Goal: Communication & Community: Ask a question

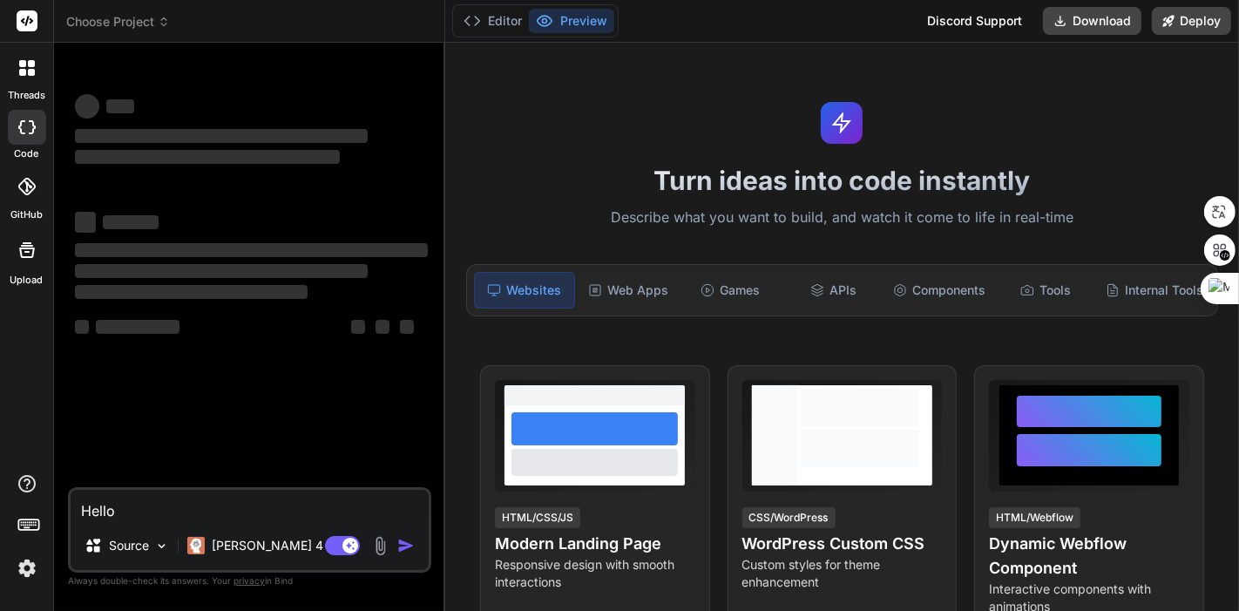
type textarea "x"
click at [28, 569] on img at bounding box center [27, 568] width 30 height 30
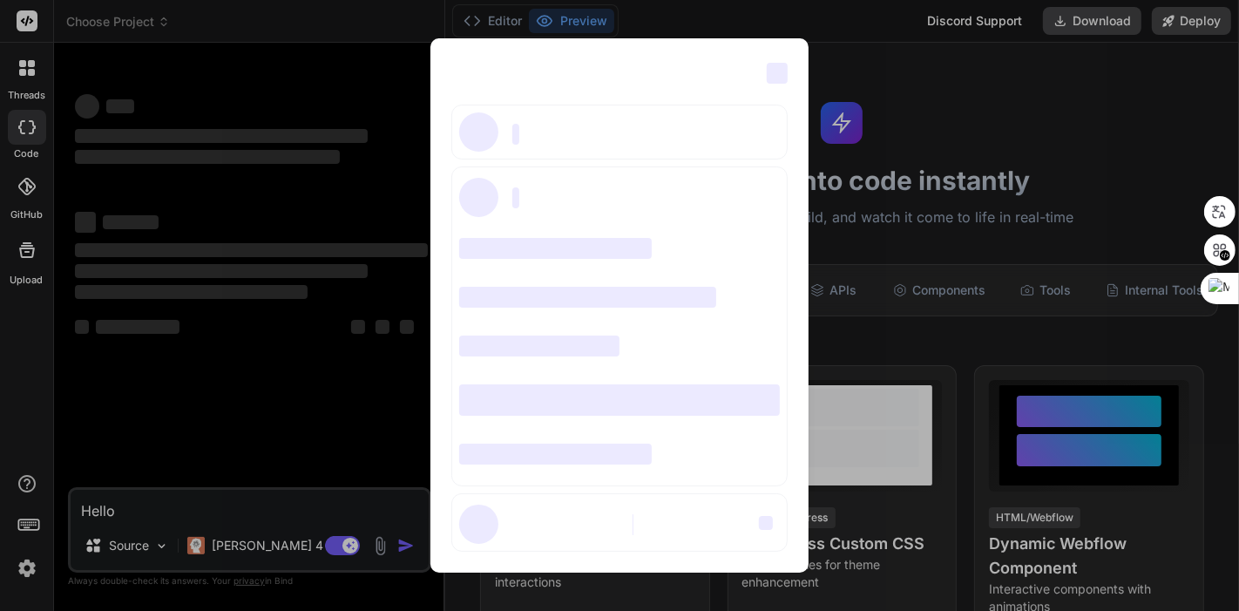
click at [342, 435] on div "‌ ‌ ‌ ‌ ‌ ‌ ‌ ‌ ‌ ‌ ‌ ‌ ‌ ‌ ‌" at bounding box center [619, 305] width 1239 height 611
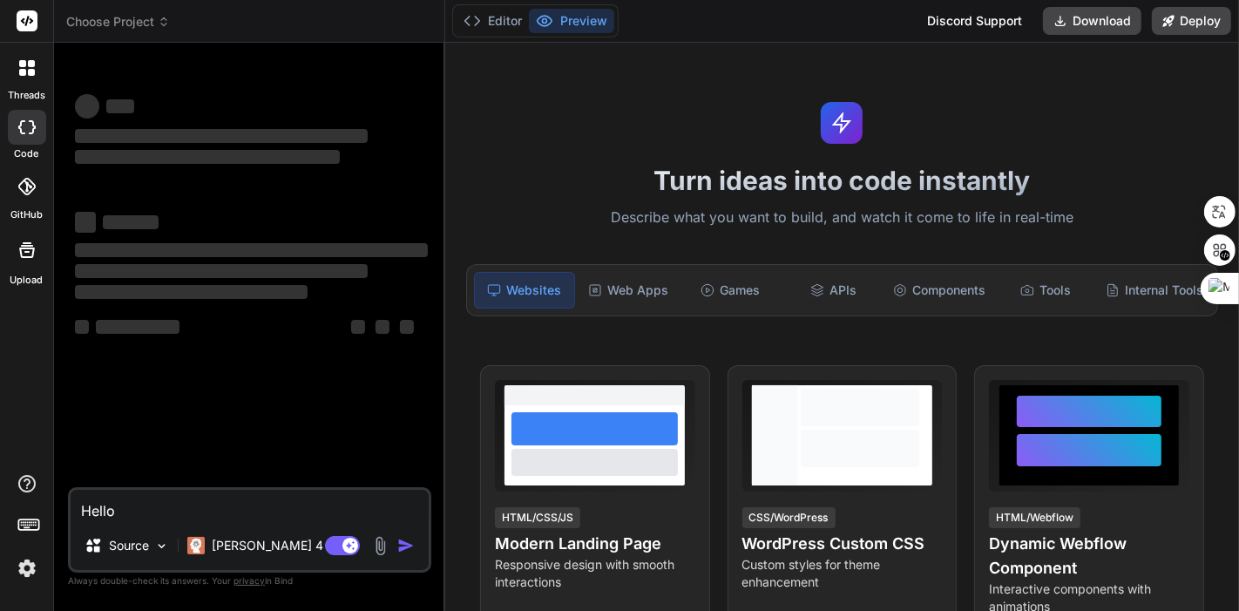
drag, startPoint x: 98, startPoint y: 514, endPoint x: 42, endPoint y: 520, distance: 56.0
click at [42, 520] on div "threads code GitHub Upload Choose Project Created with Pixso. Bind AI Web Searc…" at bounding box center [619, 305] width 1239 height 611
type textarea "x"
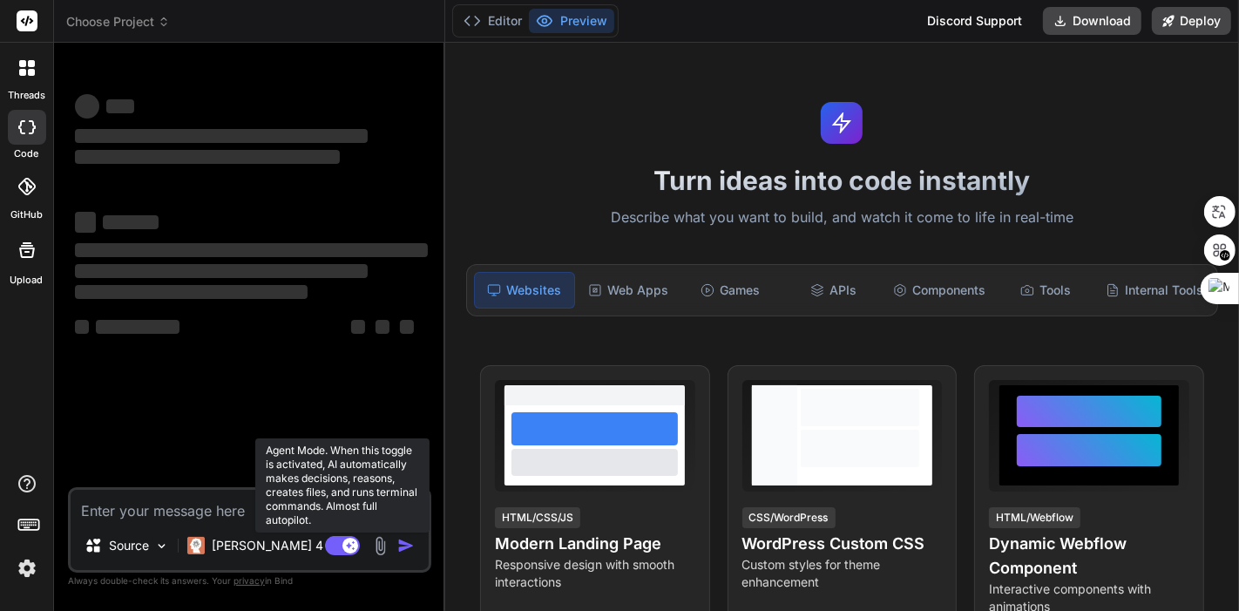
click at [349, 542] on icon at bounding box center [350, 544] width 9 height 9
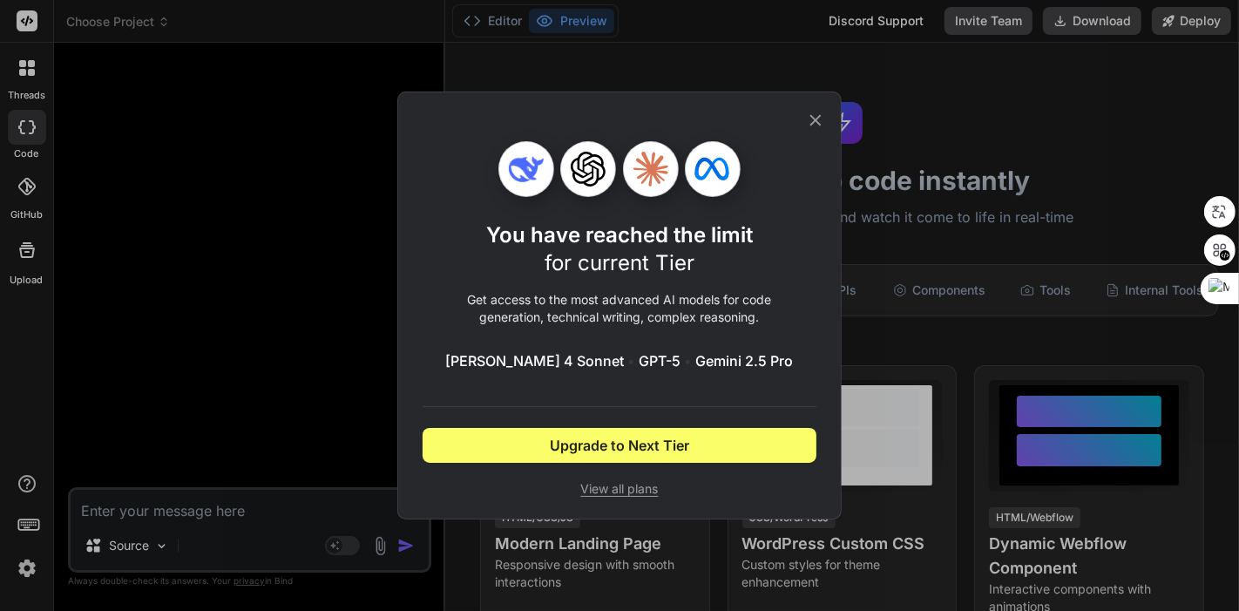
click at [823, 120] on icon at bounding box center [815, 120] width 19 height 19
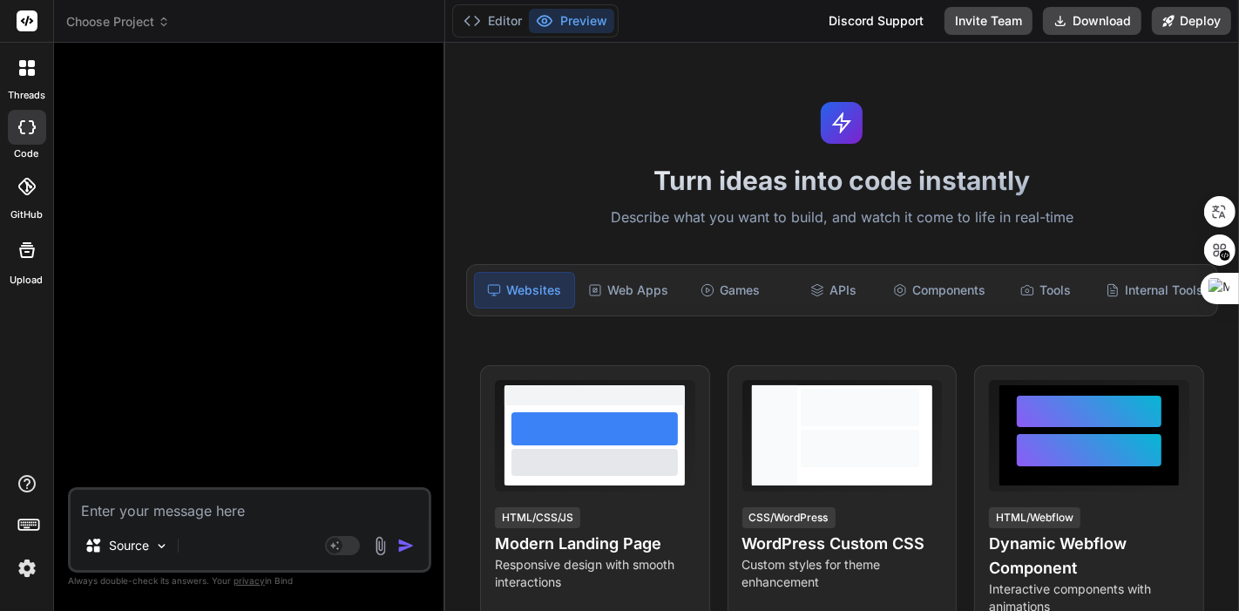
click at [166, 513] on textarea at bounding box center [250, 505] width 358 height 31
click at [27, 569] on img at bounding box center [27, 568] width 30 height 30
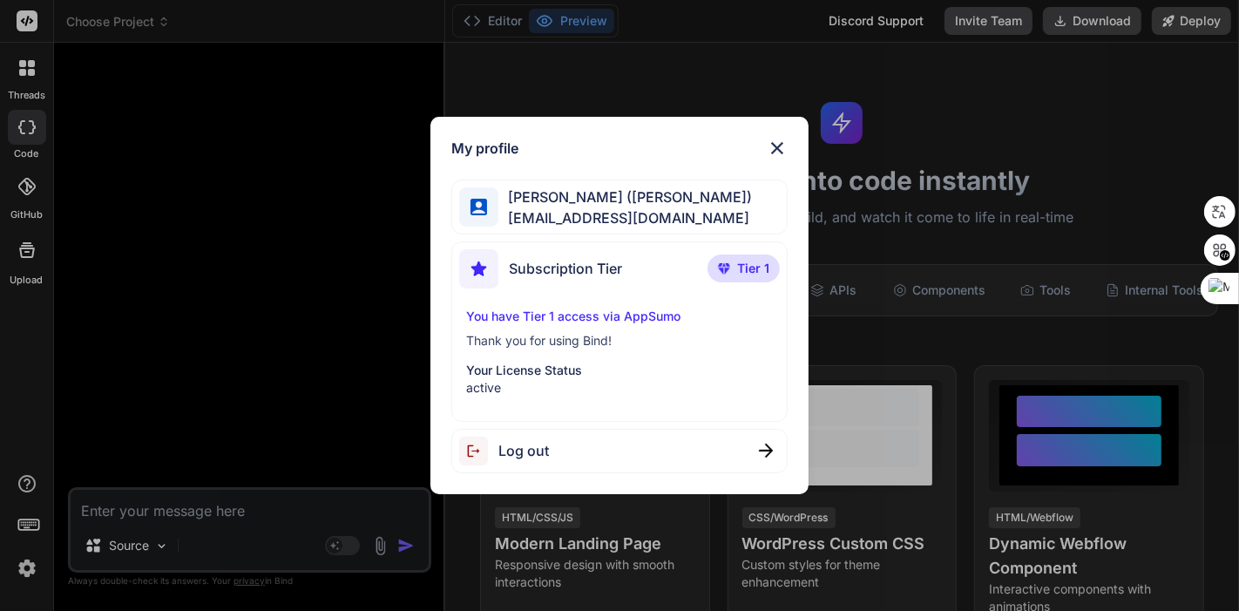
click at [778, 144] on img at bounding box center [777, 148] width 21 height 21
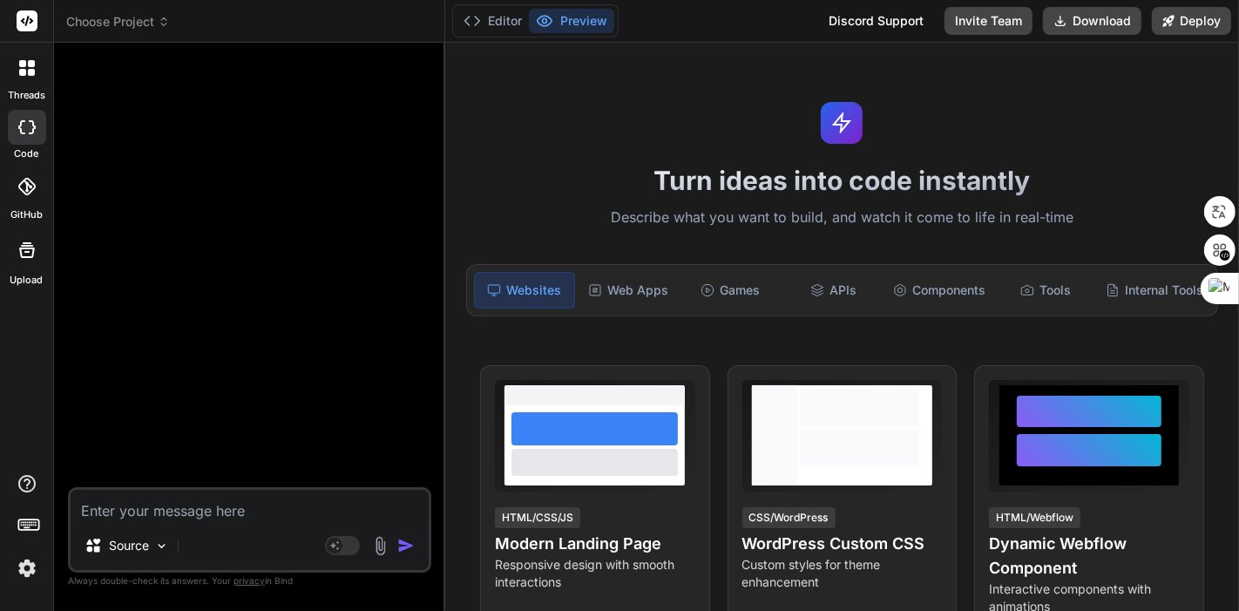
click at [184, 518] on textarea at bounding box center [250, 505] width 358 height 31
click at [186, 513] on textarea at bounding box center [250, 505] width 358 height 31
type textarea "x"
type textarea "ㅗ"
type textarea "x"
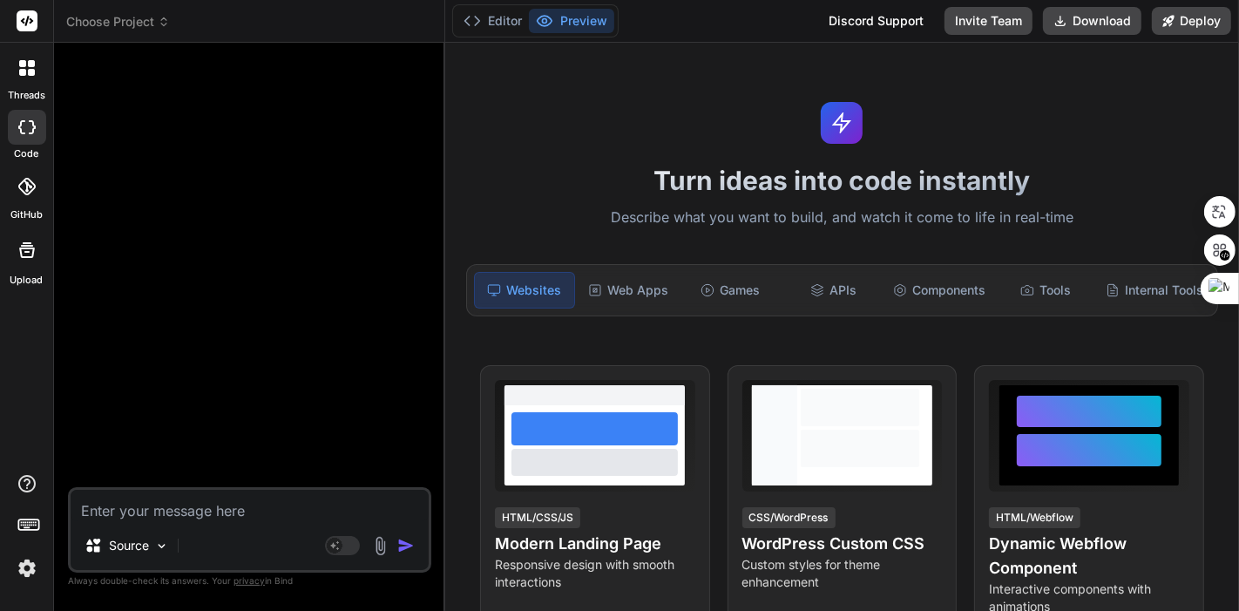
type textarea "x"
type textarea "h"
type textarea "x"
type textarea "he"
type textarea "x"
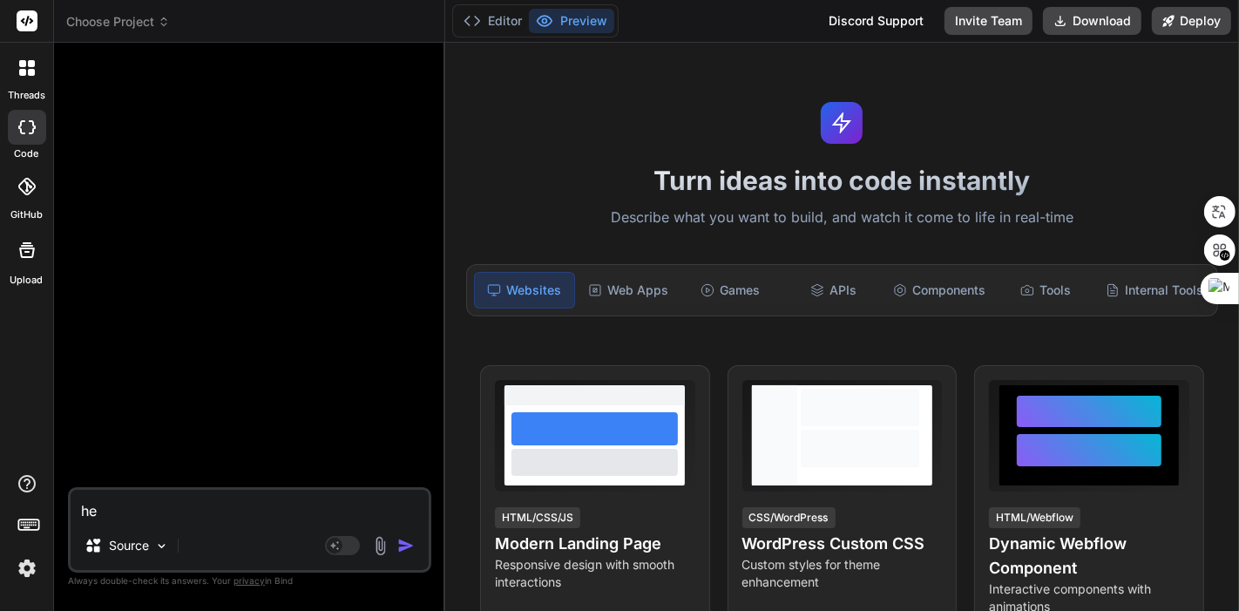
type textarea "hel"
type textarea "x"
type textarea "hell"
type textarea "x"
click at [194, 511] on textarea "hello" at bounding box center [250, 505] width 358 height 31
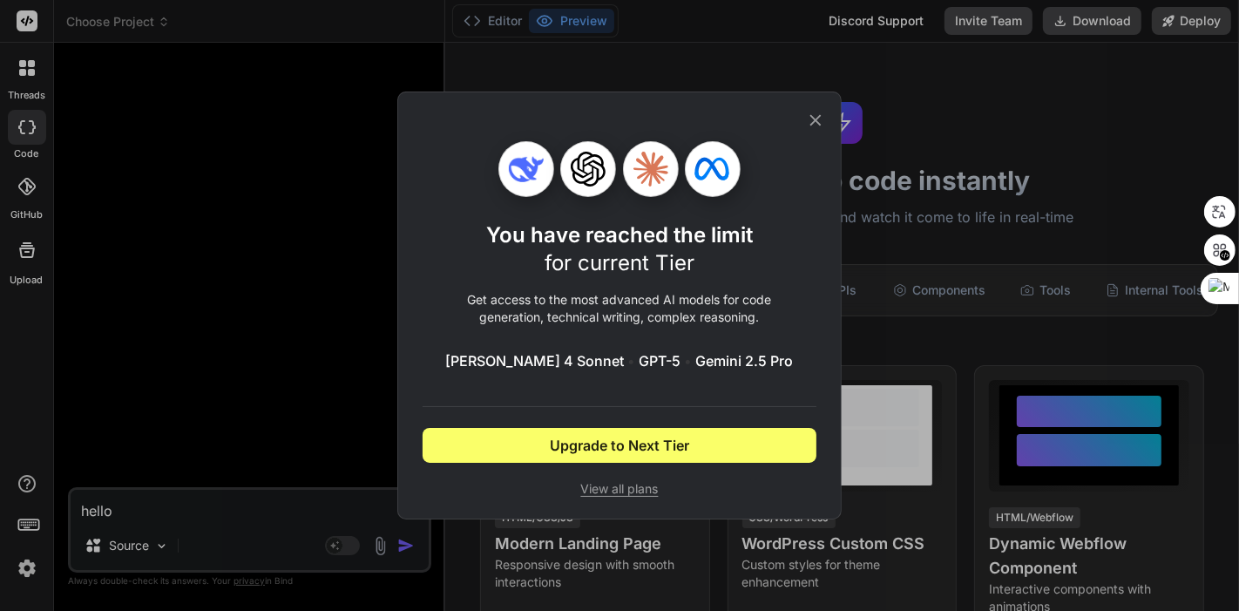
type textarea "hello"
click at [816, 119] on icon at bounding box center [815, 120] width 19 height 19
